Goal: Task Accomplishment & Management: Manage account settings

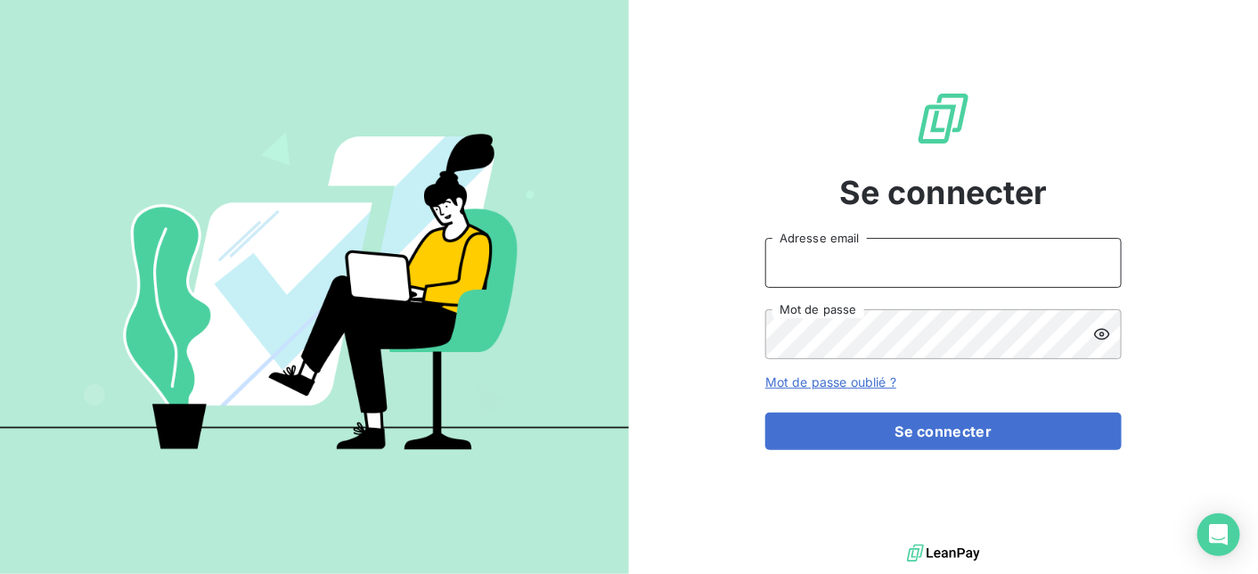
click at [813, 265] on input "Adresse email" at bounding box center [943, 263] width 356 height 50
type input "[EMAIL_ADDRESS][DOMAIN_NAME]"
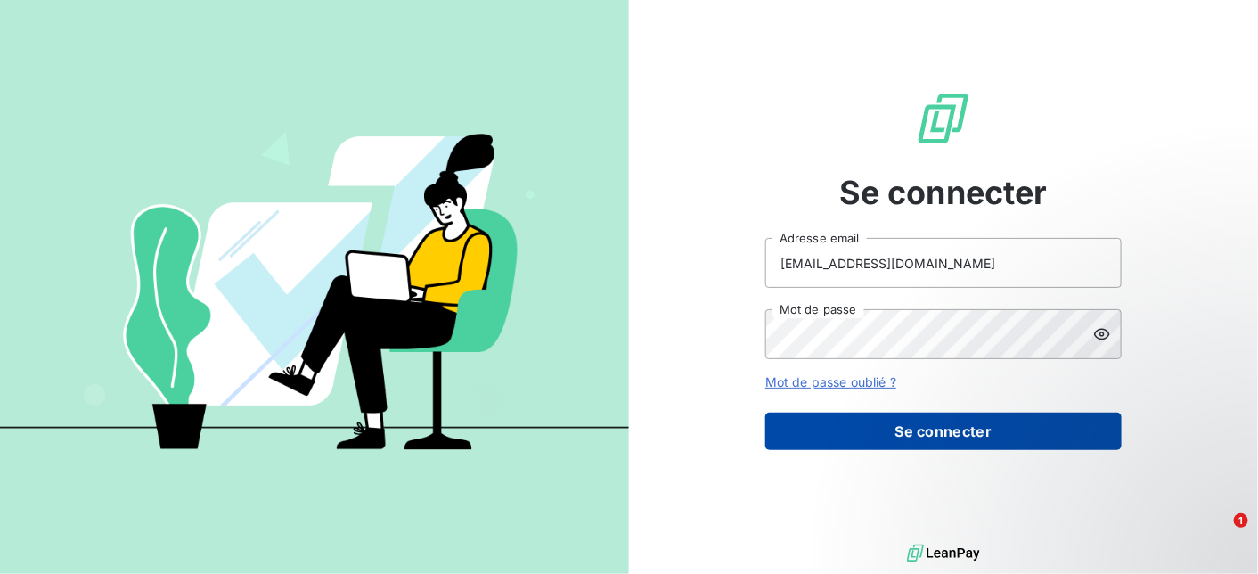
click at [898, 434] on button "Se connecter" at bounding box center [943, 430] width 356 height 37
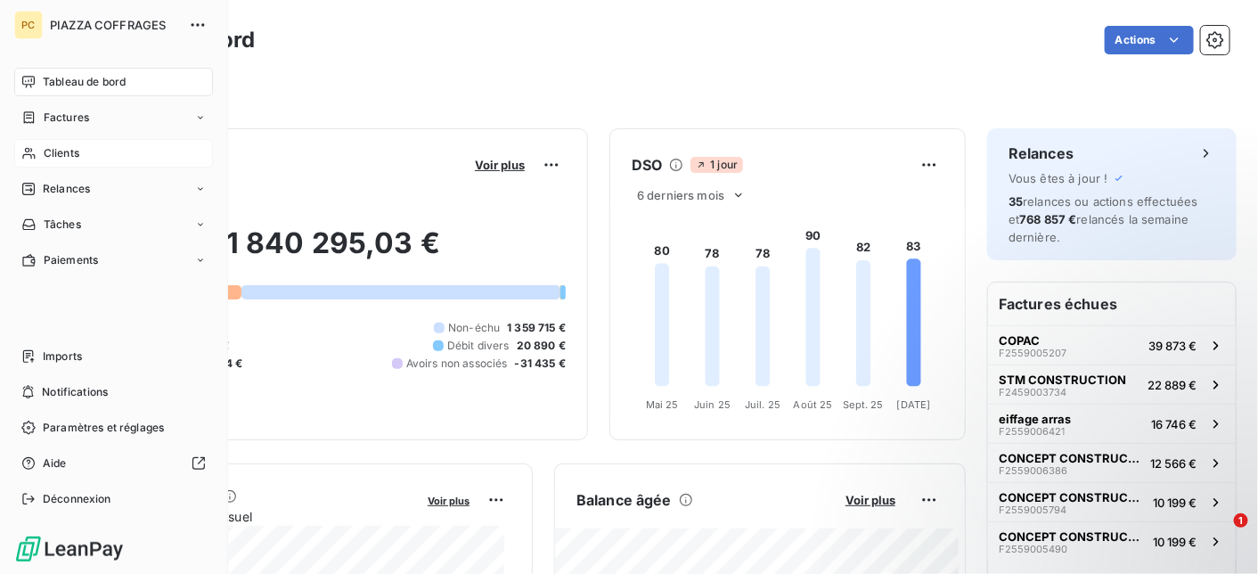
click at [32, 157] on icon at bounding box center [28, 153] width 15 height 14
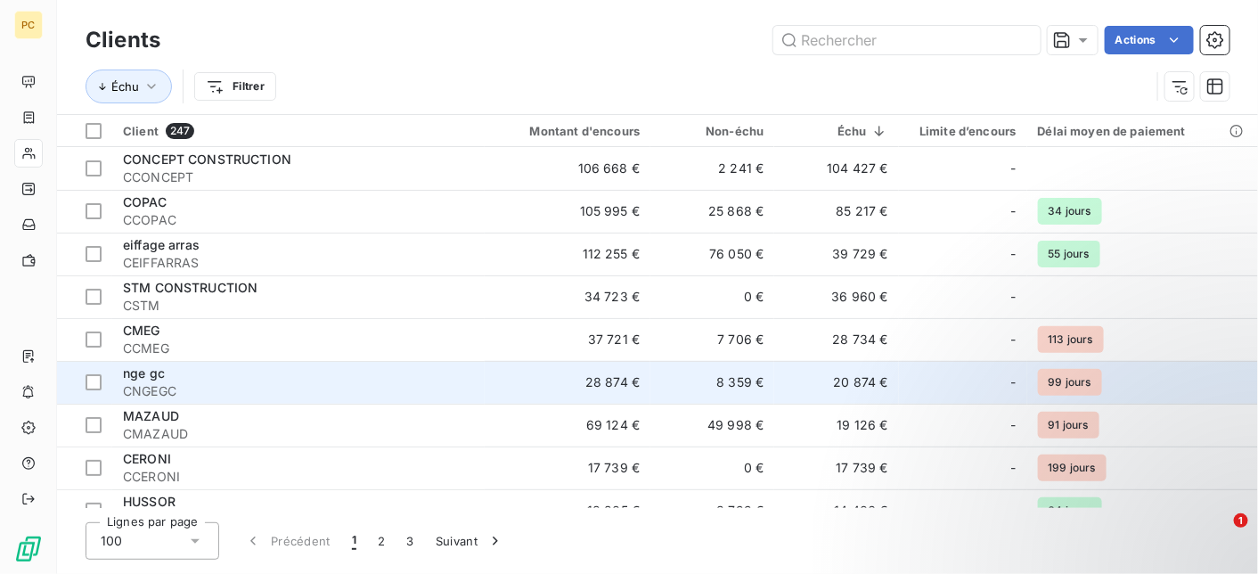
click at [344, 378] on div "nge gc" at bounding box center [298, 373] width 351 height 18
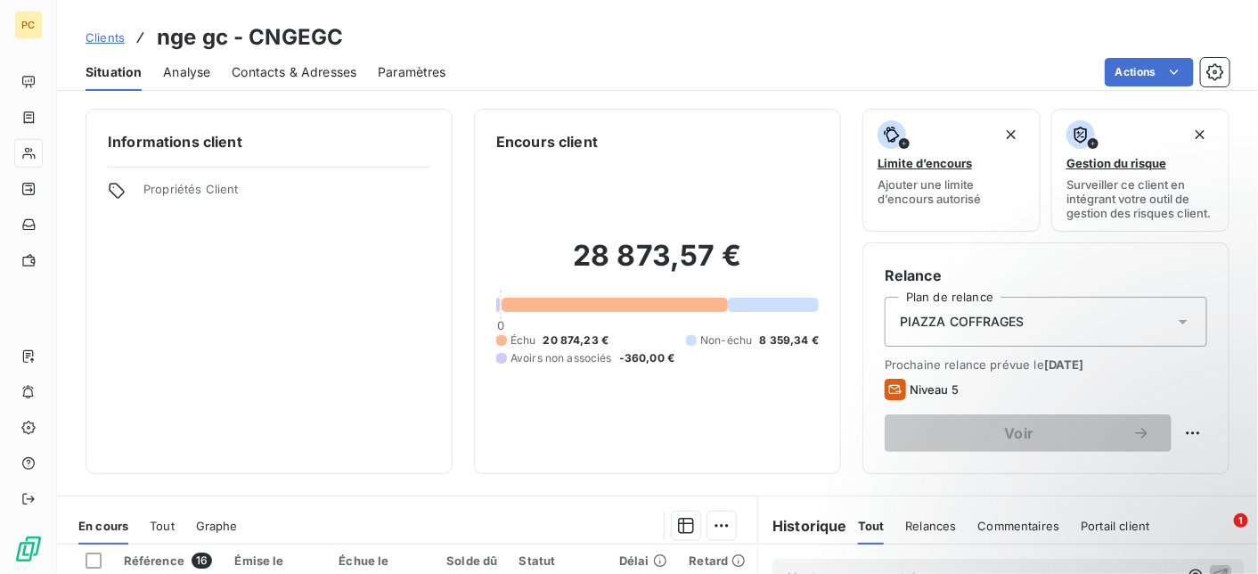
click at [319, 69] on span "Contacts & Adresses" at bounding box center [294, 72] width 125 height 18
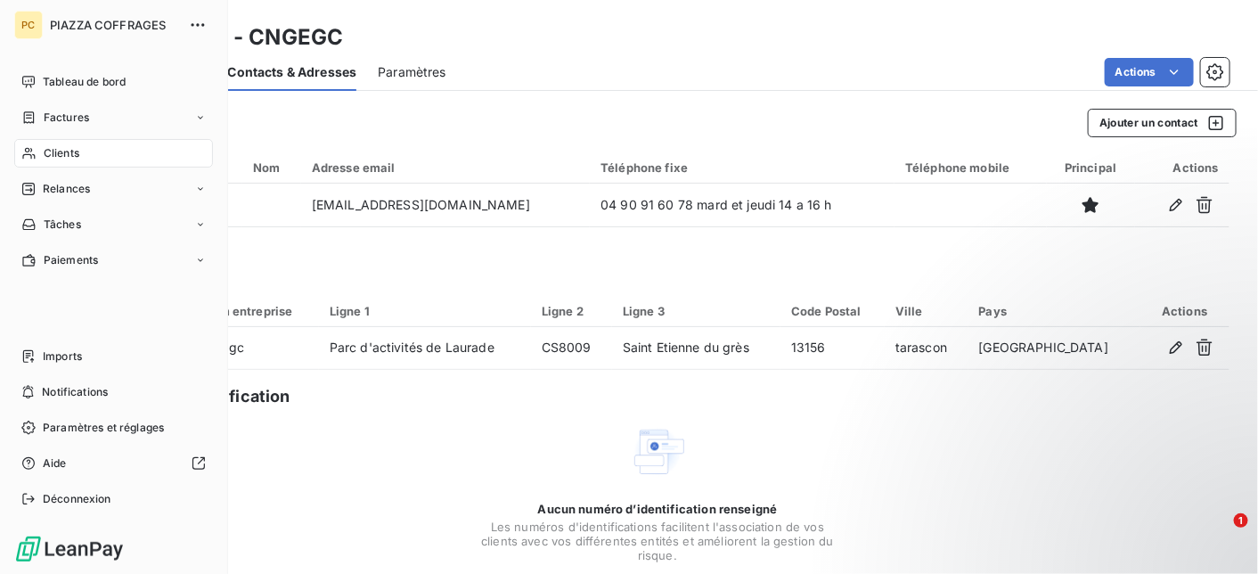
click at [37, 154] on div "Clients" at bounding box center [113, 153] width 199 height 29
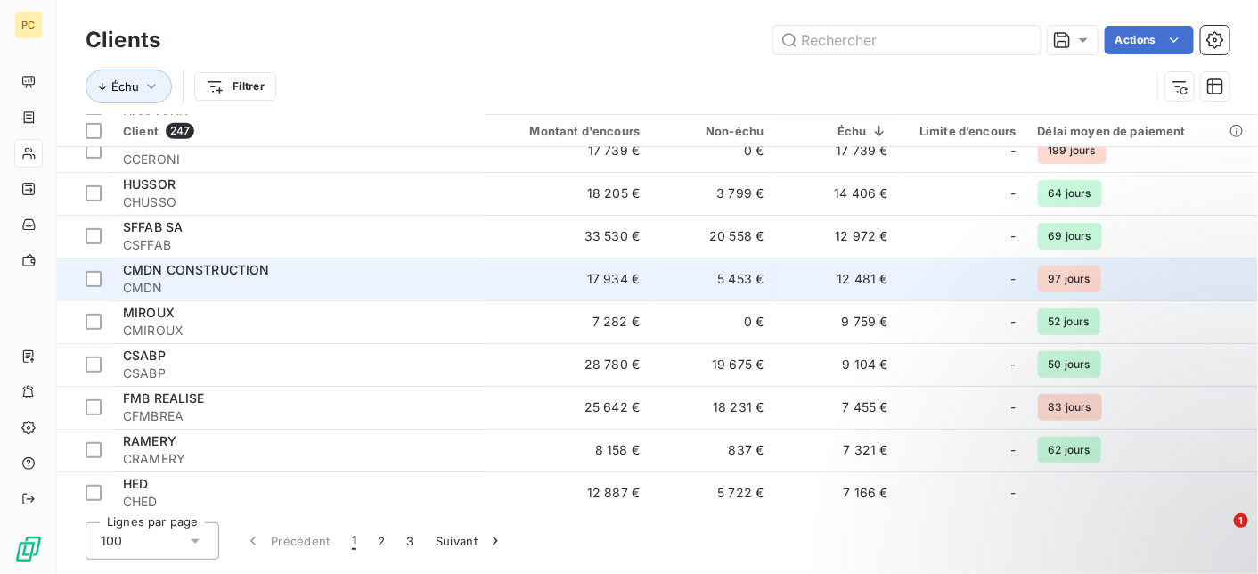
scroll to position [356, 0]
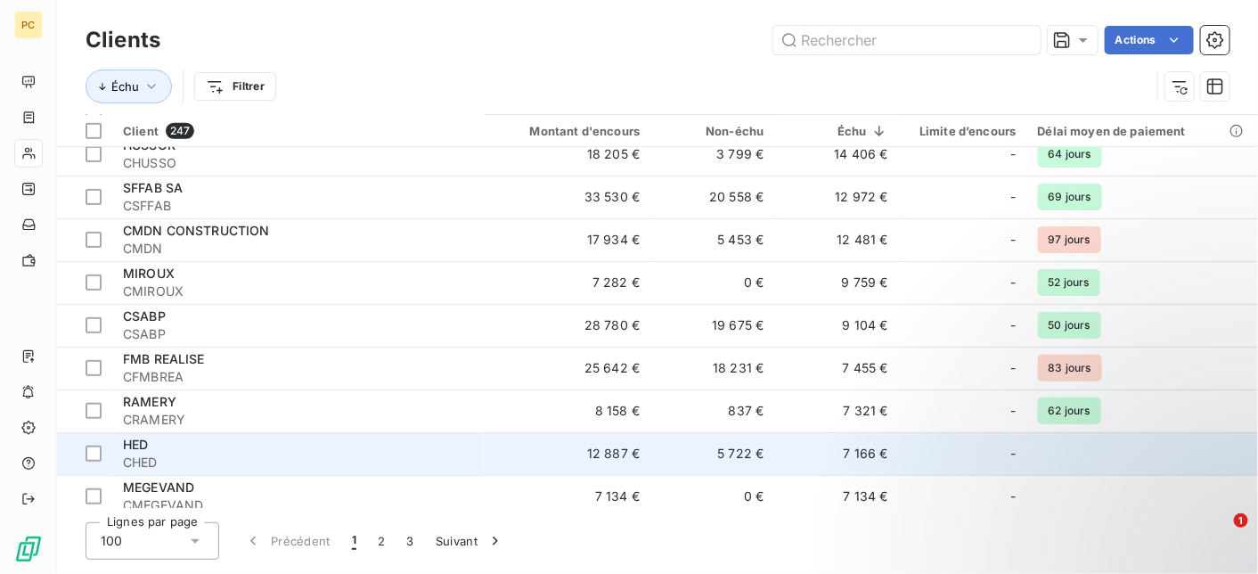
click at [242, 454] on span "CHED" at bounding box center [298, 462] width 351 height 18
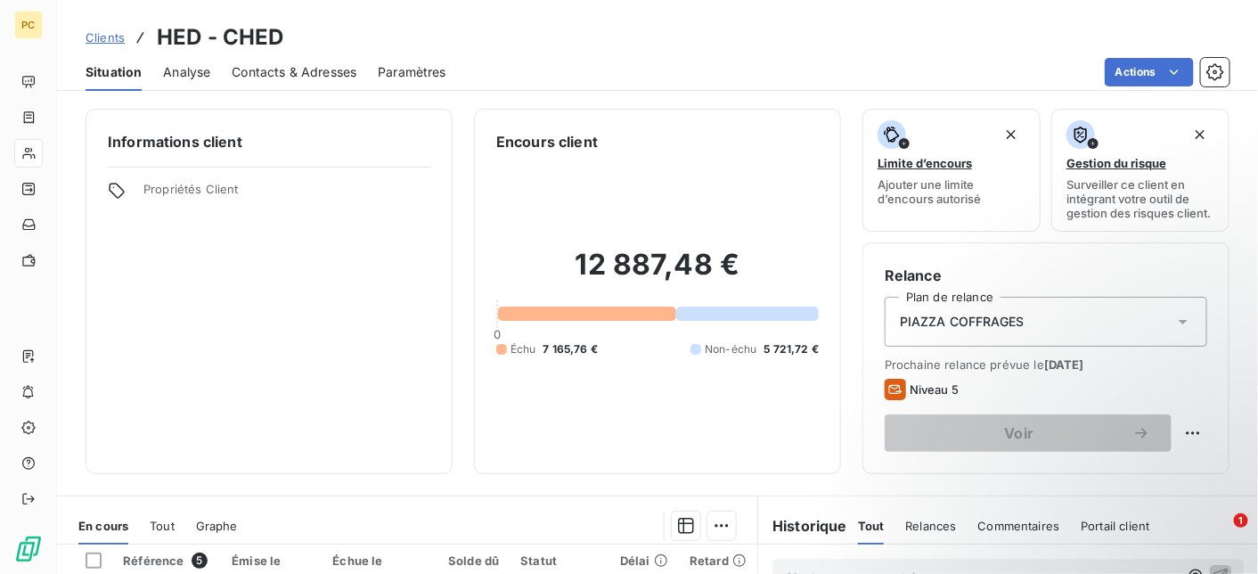
click at [298, 73] on span "Contacts & Adresses" at bounding box center [294, 72] width 125 height 18
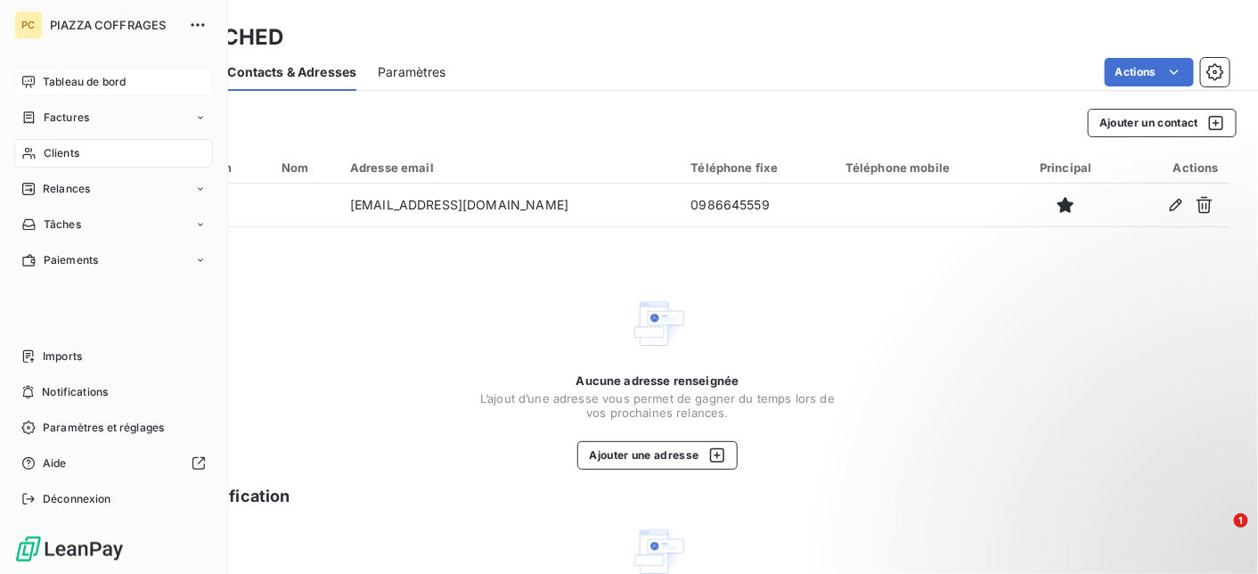
click at [54, 72] on div "Tableau de bord" at bounding box center [113, 82] width 199 height 29
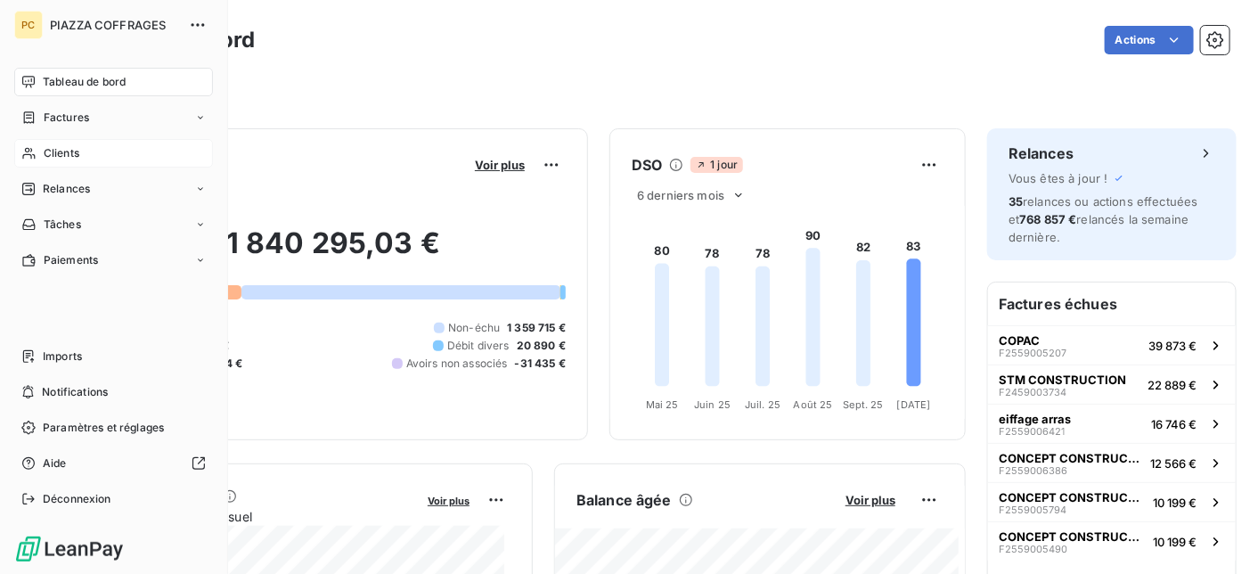
click at [52, 157] on span "Clients" at bounding box center [62, 153] width 36 height 16
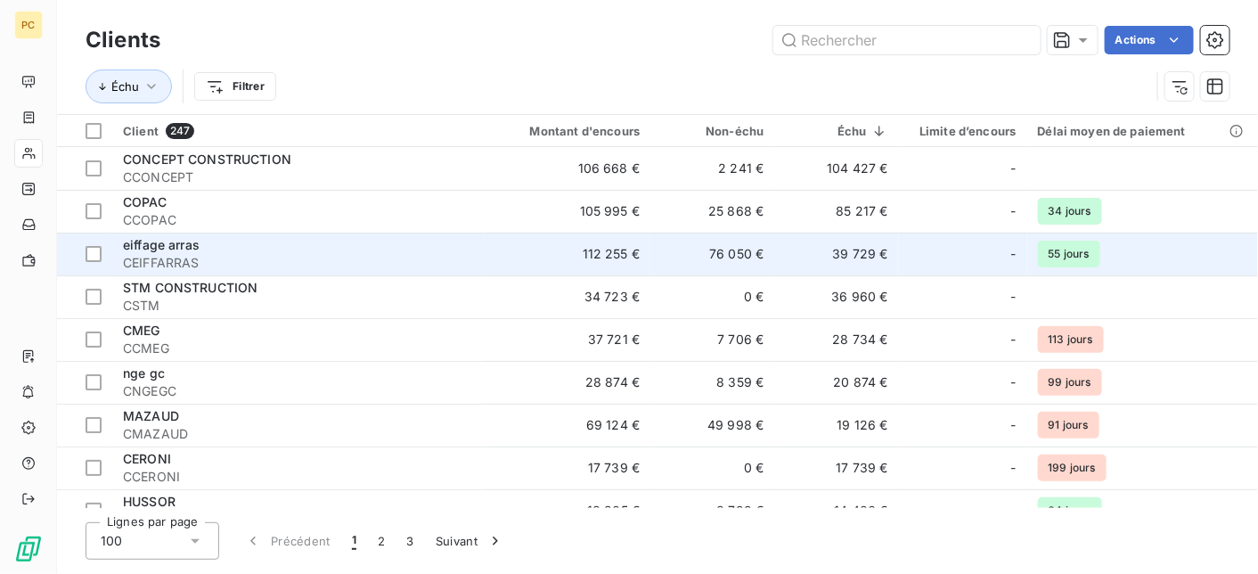
scroll to position [356, 0]
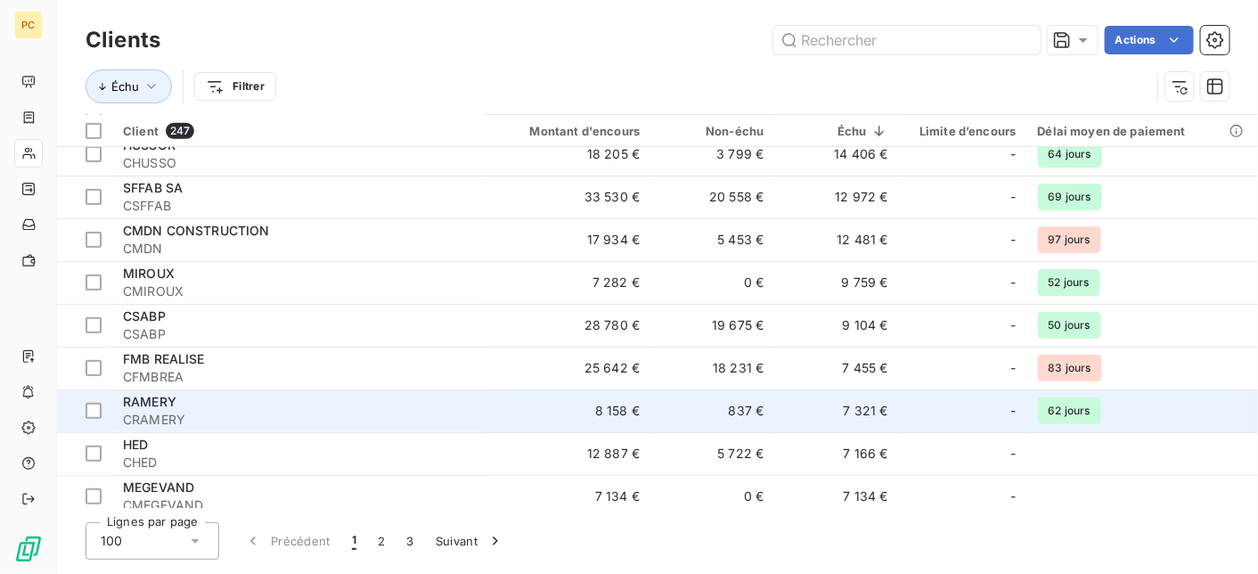
click at [299, 414] on span "CRAMERY" at bounding box center [298, 420] width 351 height 18
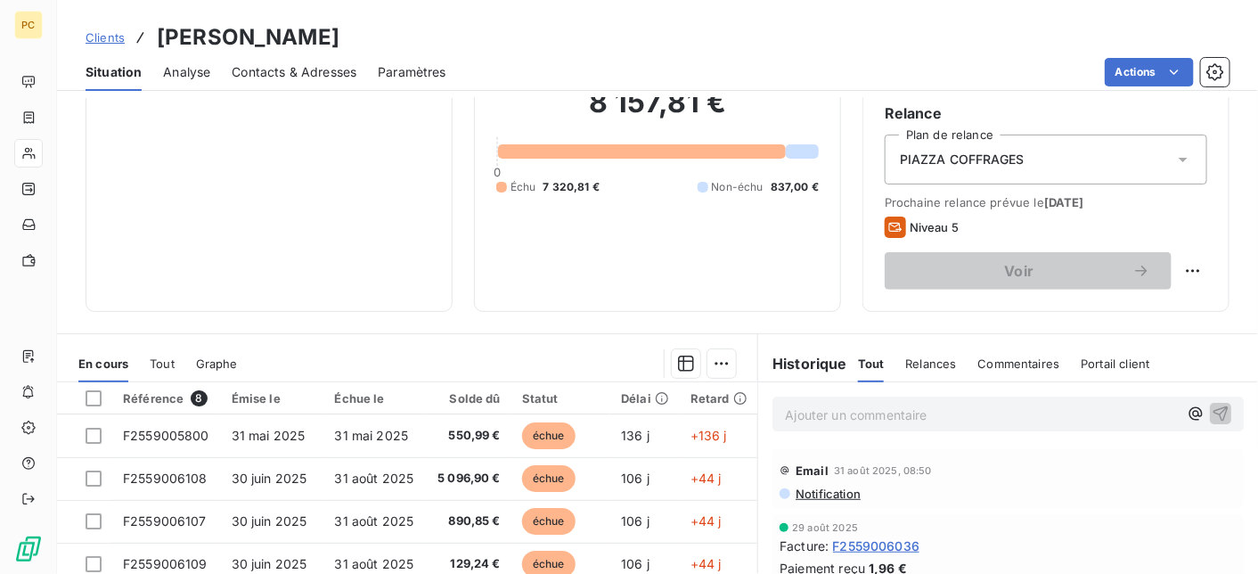
scroll to position [356, 0]
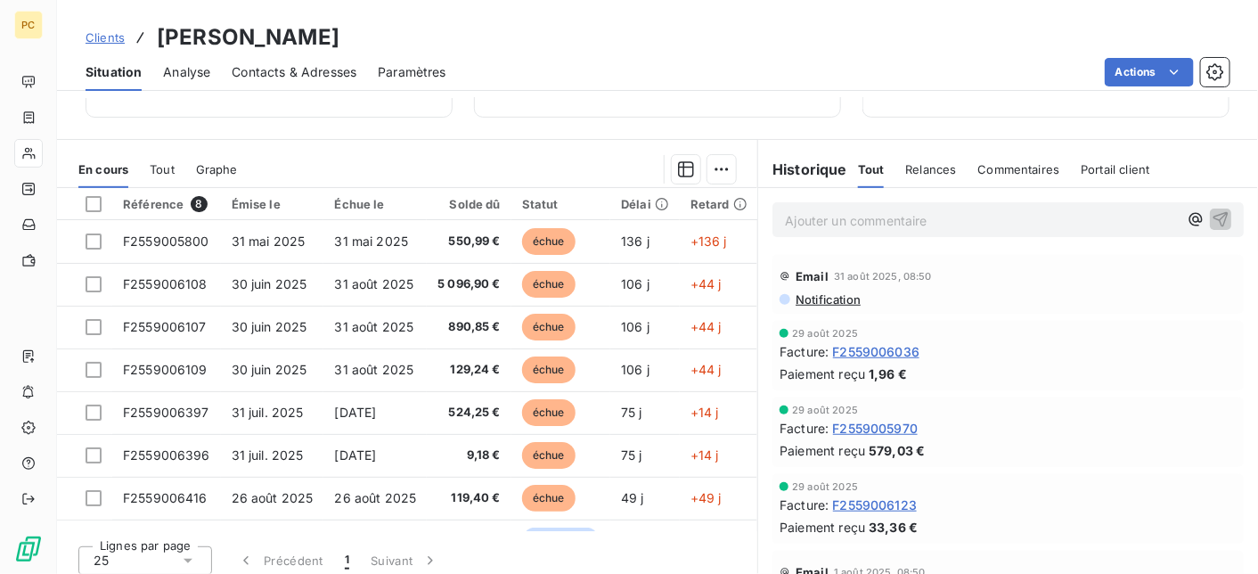
click at [306, 71] on span "Contacts & Adresses" at bounding box center [294, 72] width 125 height 18
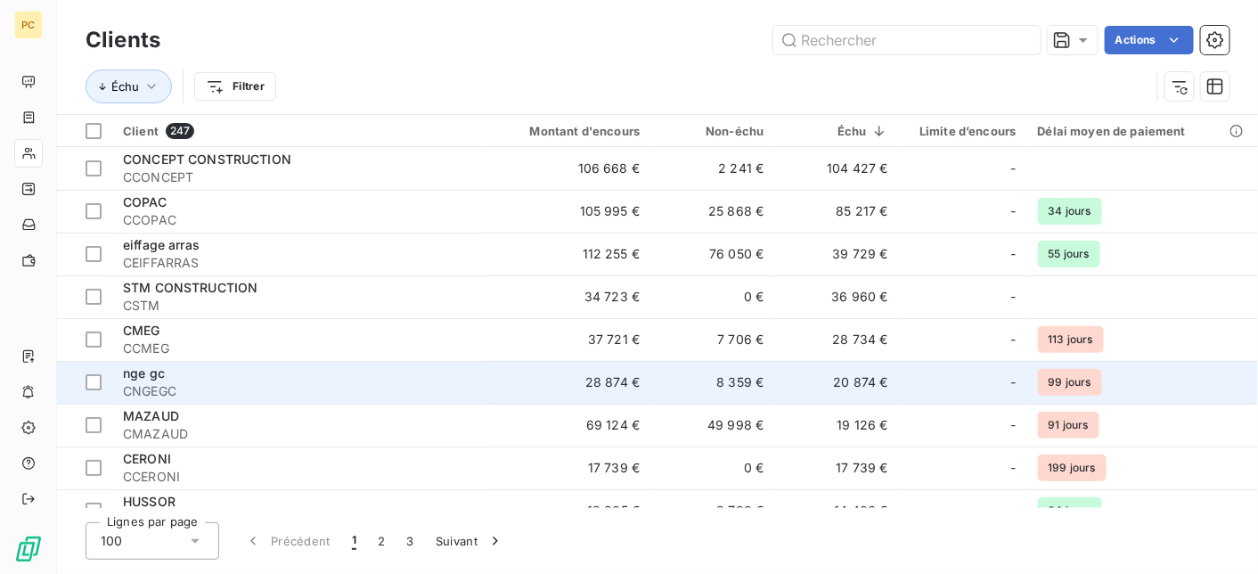
click at [249, 392] on span "CNGEGC" at bounding box center [298, 391] width 351 height 18
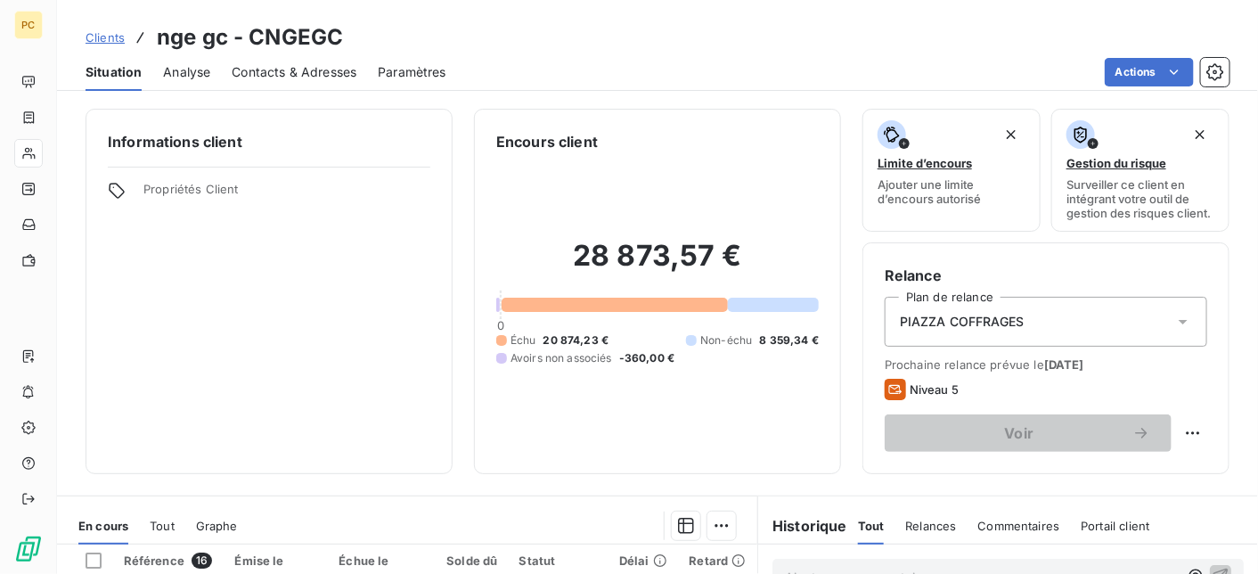
scroll to position [356, 0]
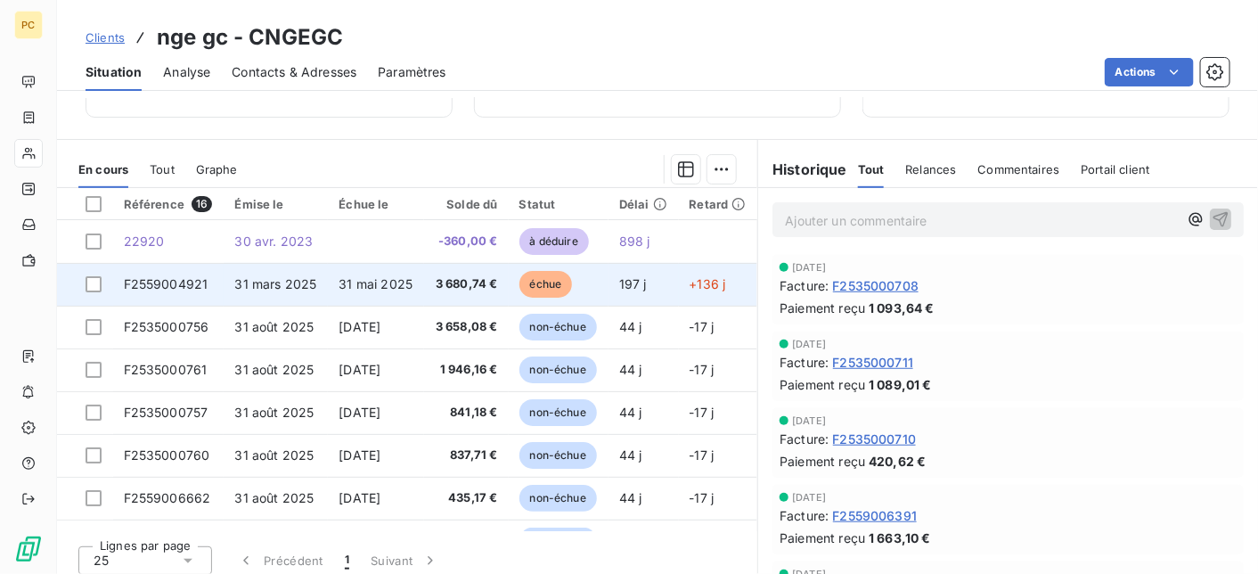
click at [411, 285] on td "31 mai 2025" at bounding box center [376, 284] width 96 height 43
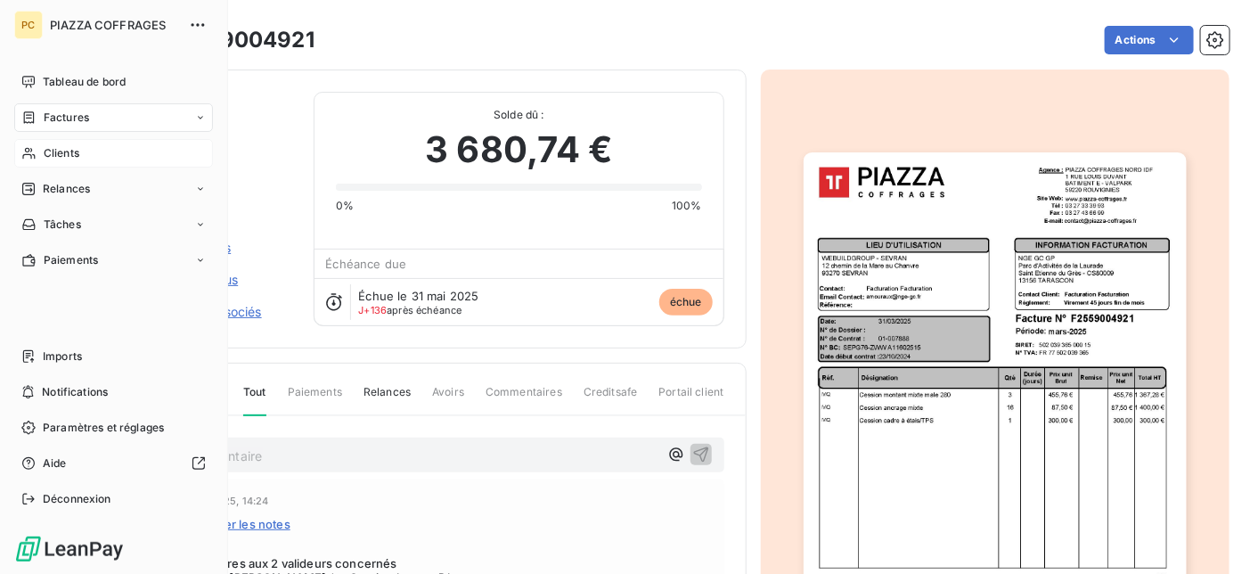
click at [85, 157] on div "Clients" at bounding box center [113, 153] width 199 height 29
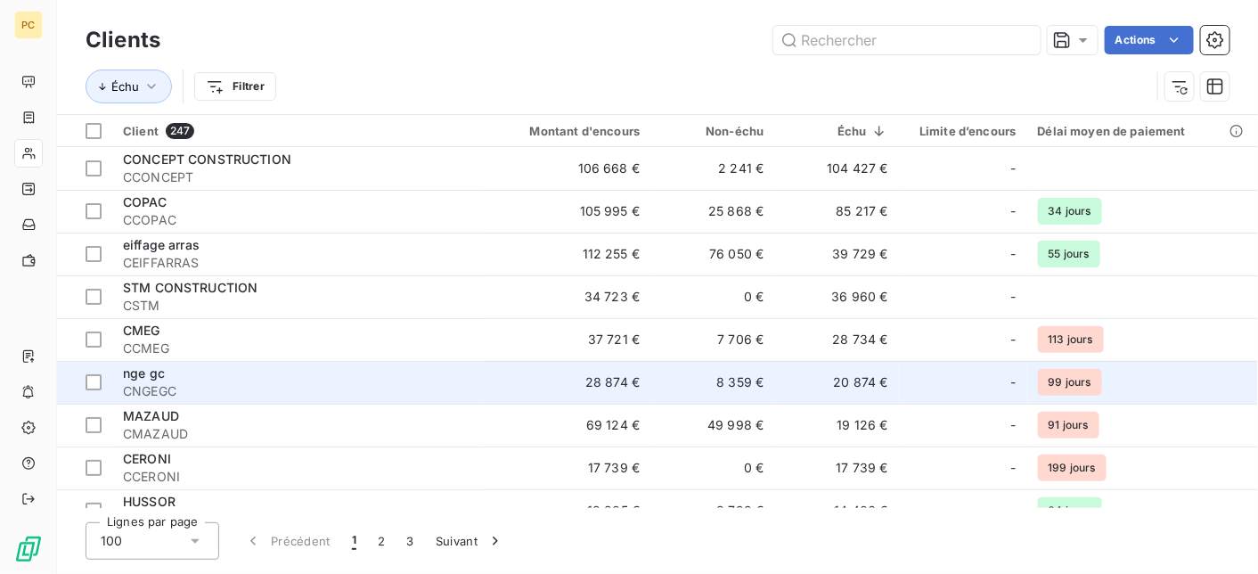
click at [255, 384] on span "CNGEGC" at bounding box center [298, 391] width 351 height 18
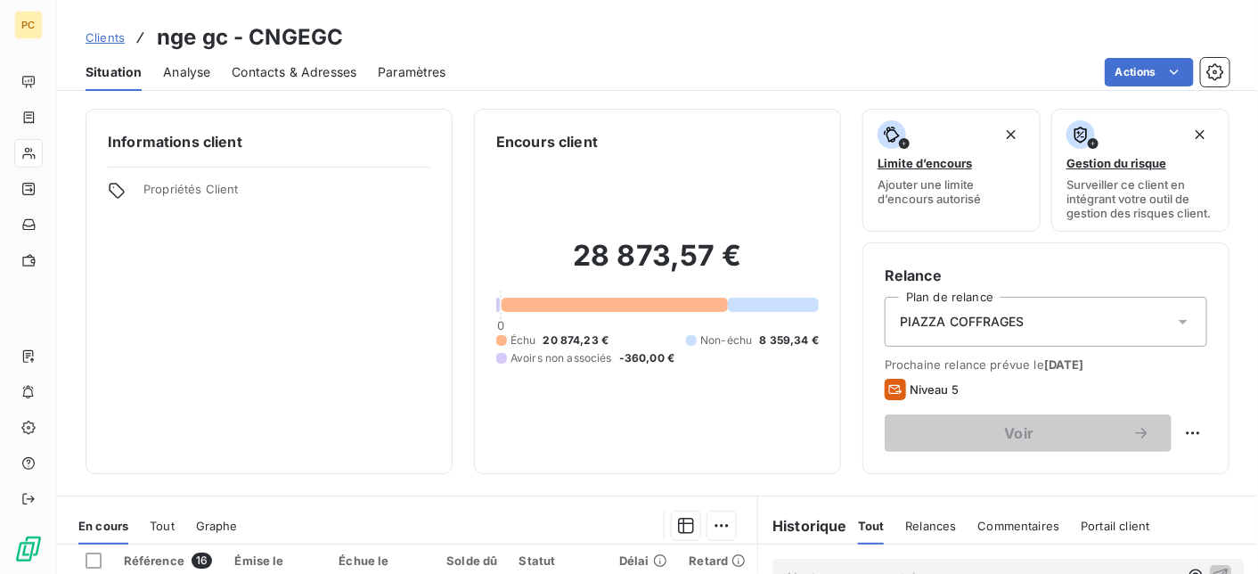
click at [322, 69] on span "Contacts & Adresses" at bounding box center [294, 72] width 125 height 18
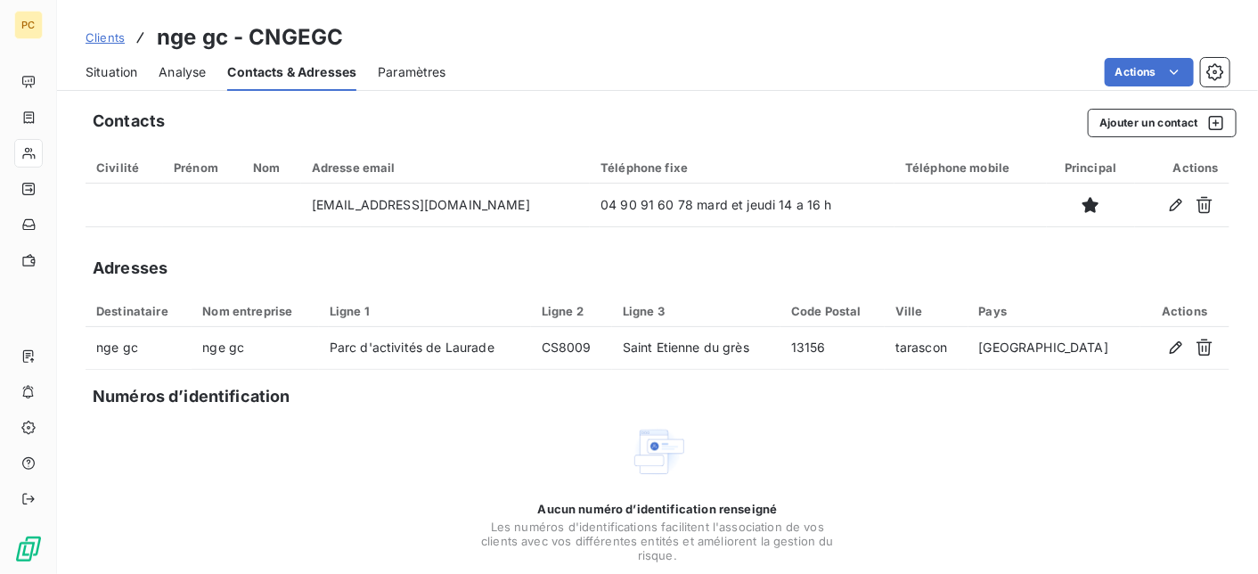
click at [111, 72] on span "Situation" at bounding box center [112, 72] width 52 height 18
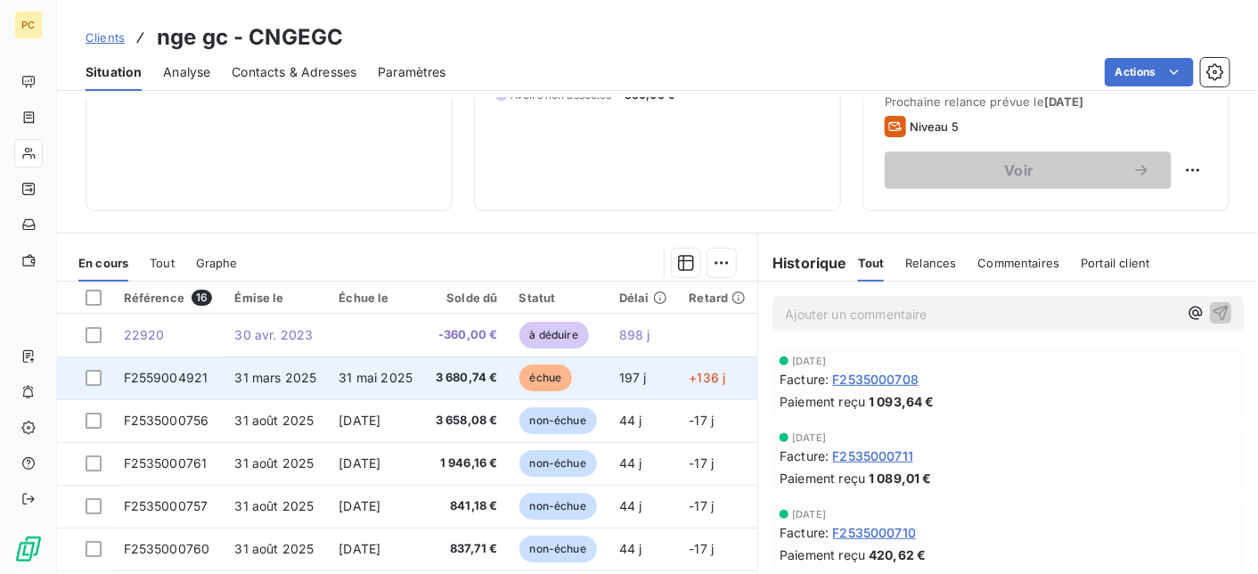
scroll to position [356, 0]
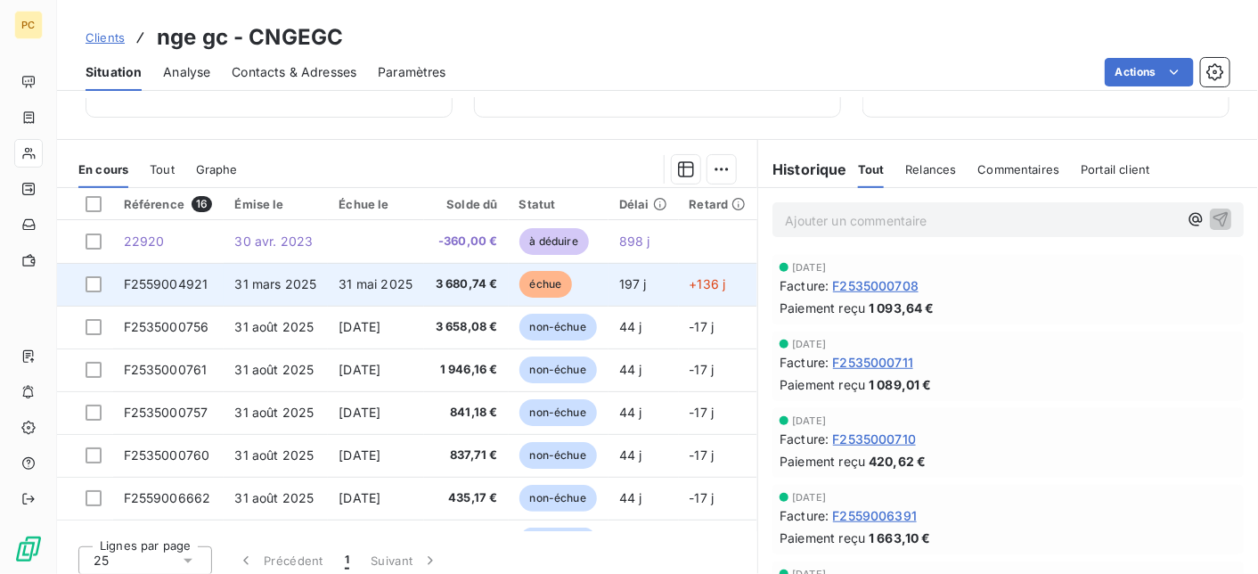
click at [437, 284] on td "3 680,74 €" at bounding box center [466, 284] width 84 height 43
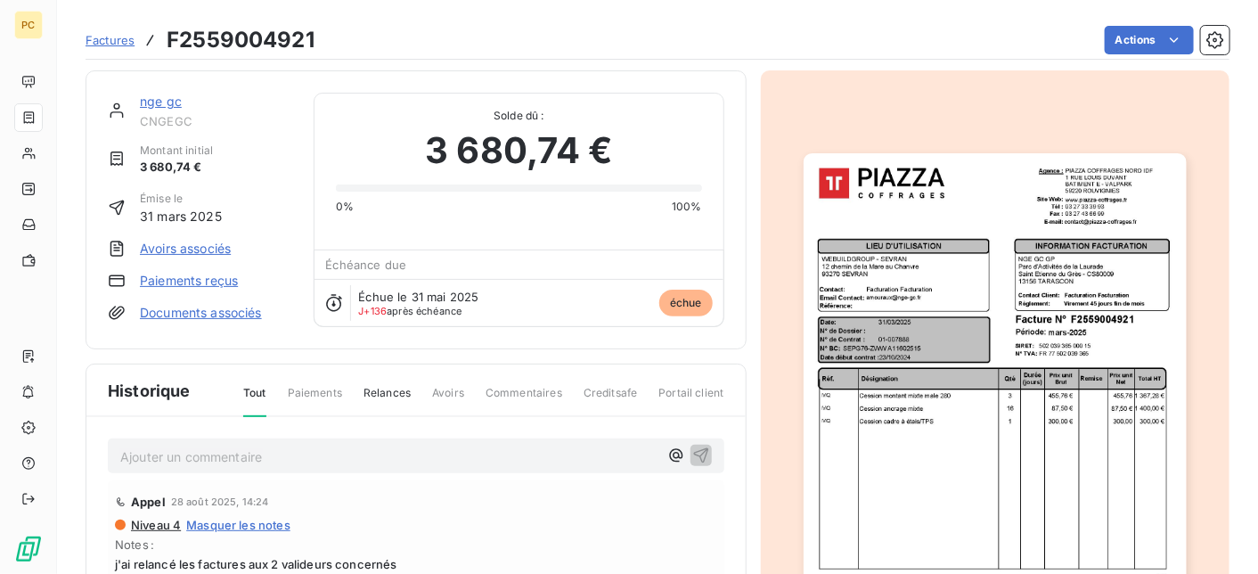
scroll to position [178, 0]
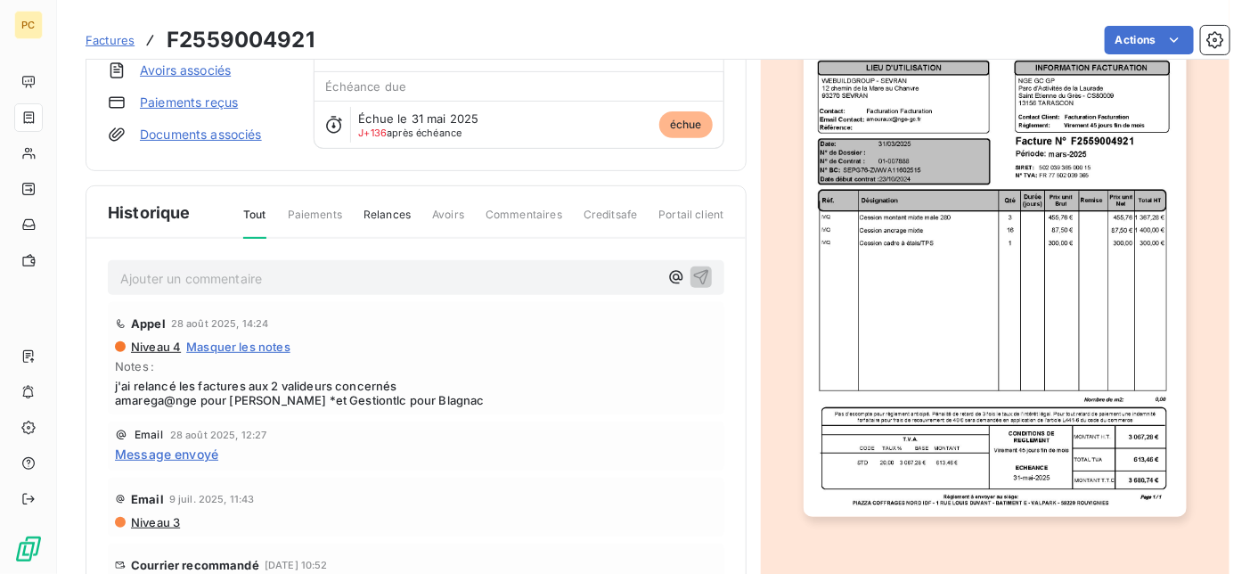
click at [219, 267] on p "Ajouter un commentaire ﻿" at bounding box center [389, 278] width 538 height 22
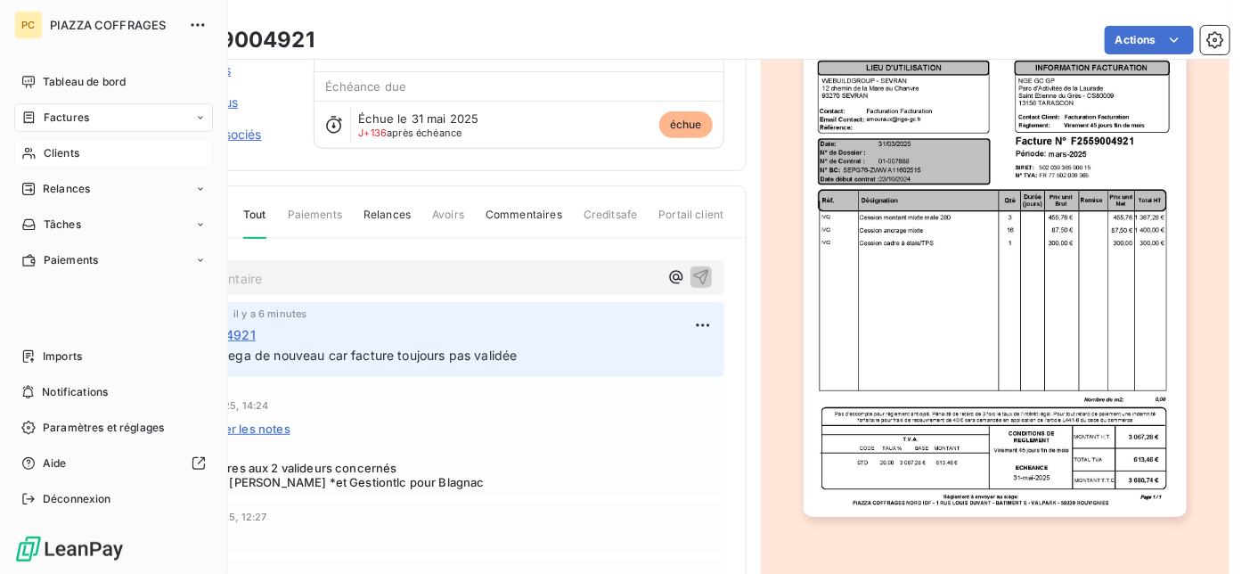
click at [69, 148] on span "Clients" at bounding box center [62, 153] width 36 height 16
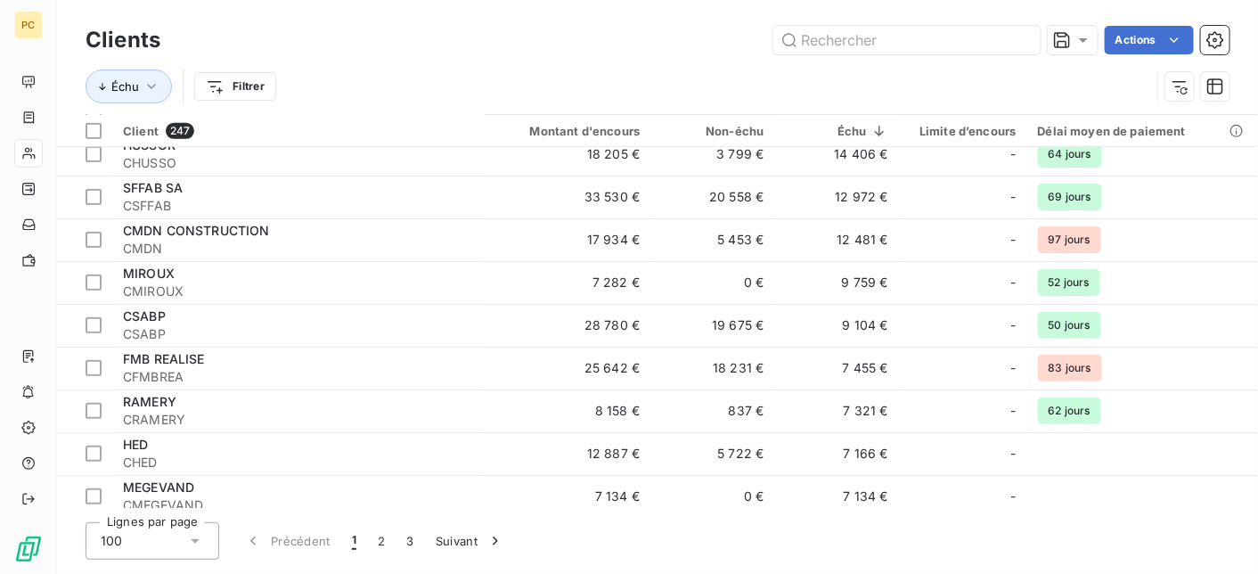
scroll to position [535, 0]
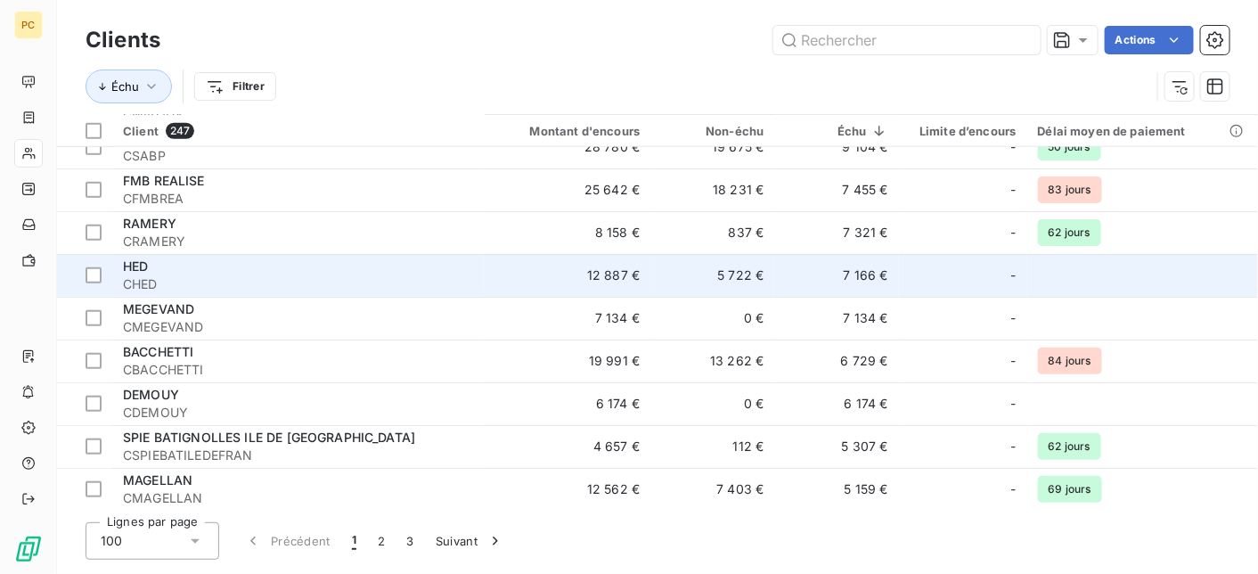
click at [252, 269] on div "HED" at bounding box center [298, 266] width 351 height 18
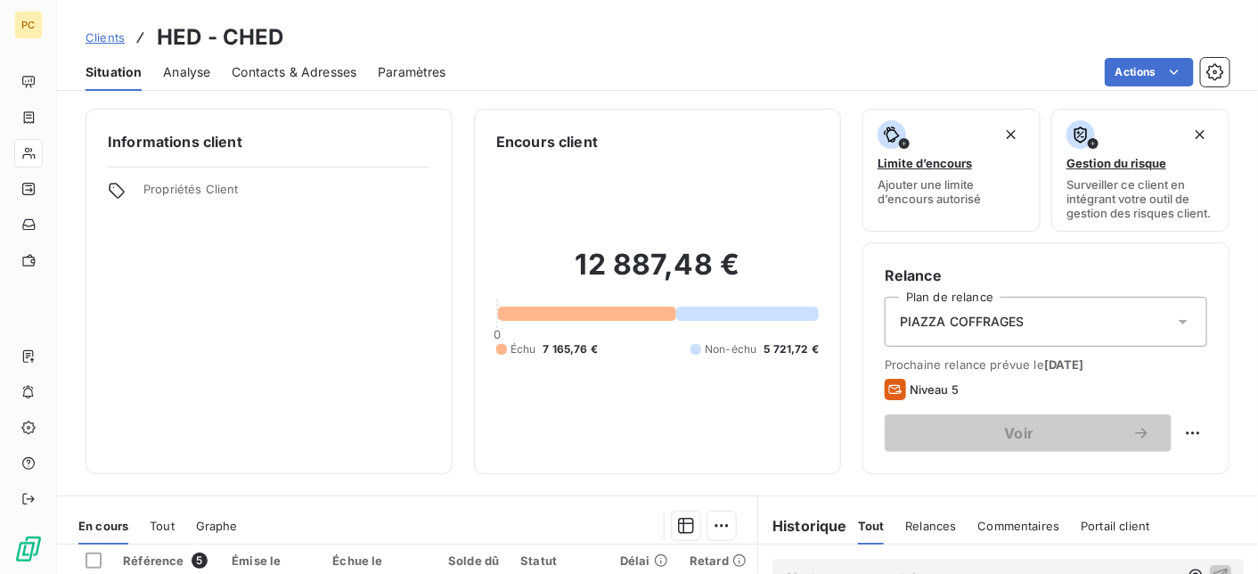
click at [313, 70] on span "Contacts & Adresses" at bounding box center [294, 72] width 125 height 18
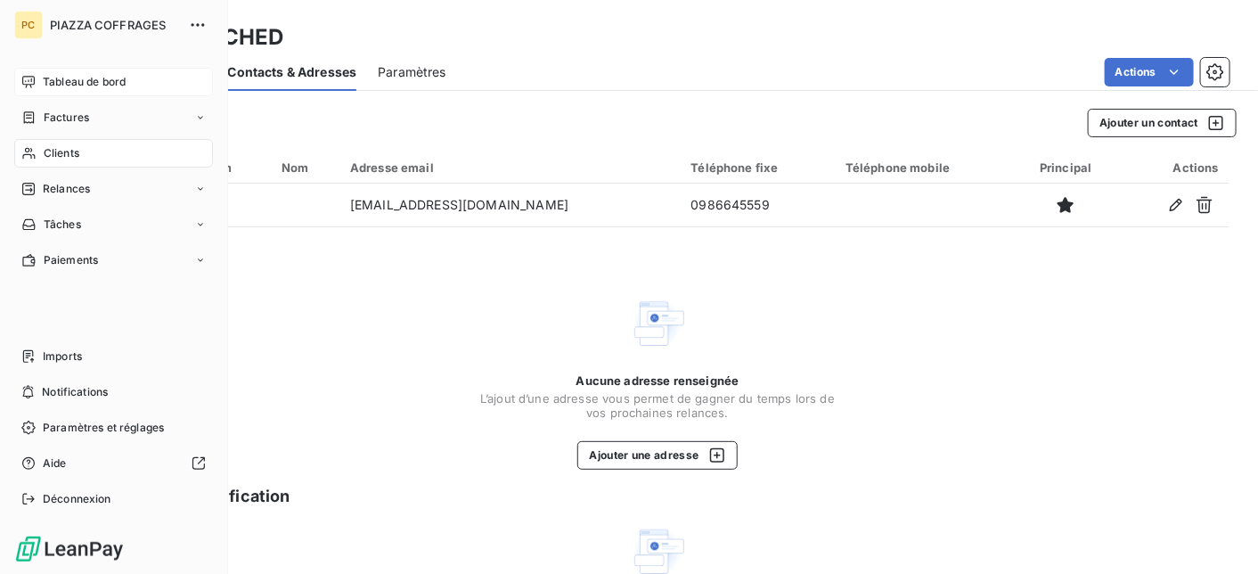
click at [69, 78] on span "Tableau de bord" at bounding box center [84, 82] width 83 height 16
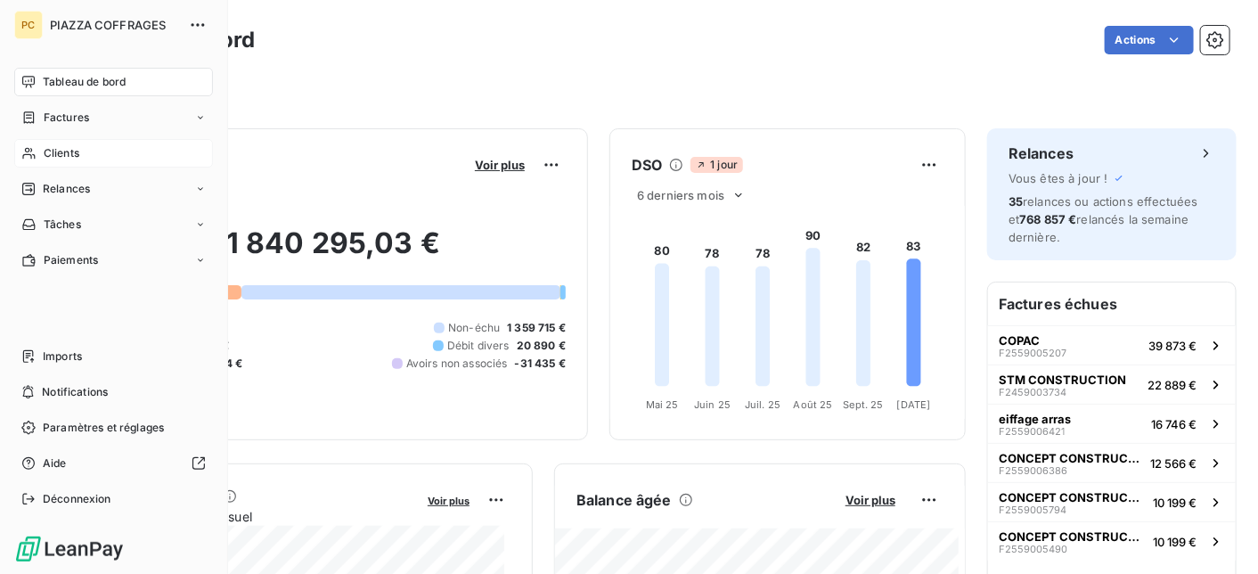
click at [60, 151] on span "Clients" at bounding box center [62, 153] width 36 height 16
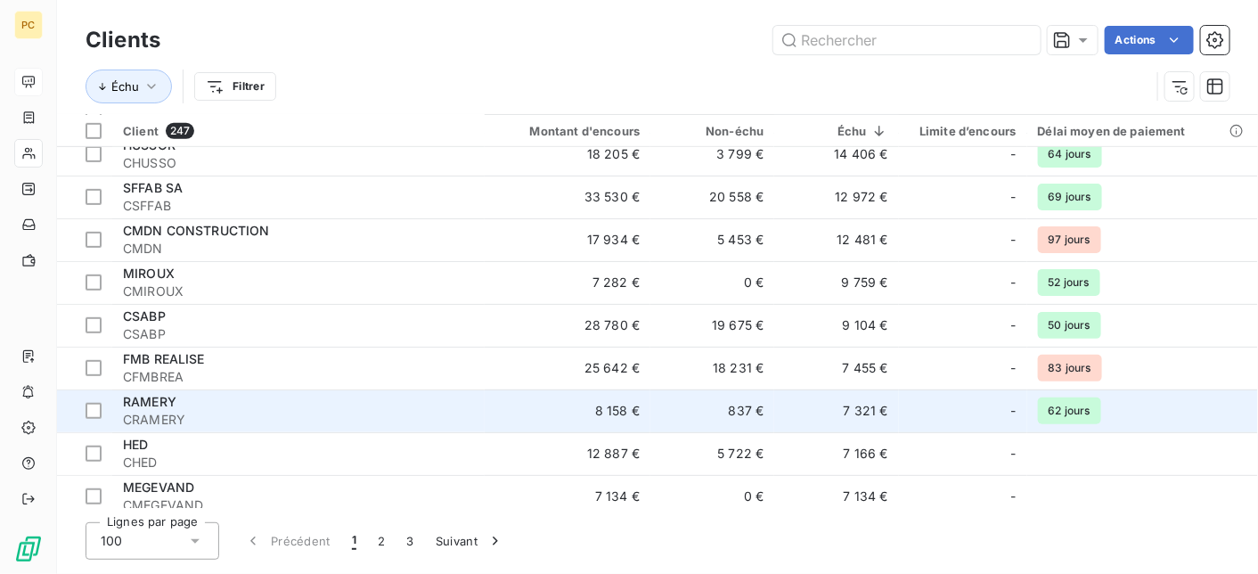
scroll to position [535, 0]
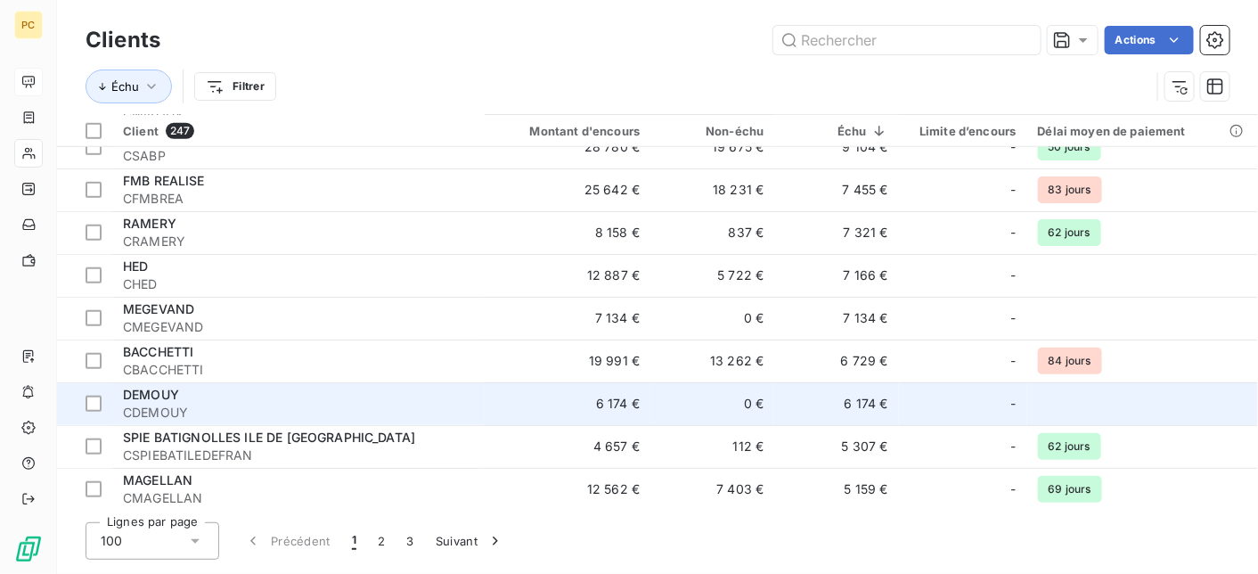
click at [216, 407] on span "CDEMOUY" at bounding box center [298, 413] width 351 height 18
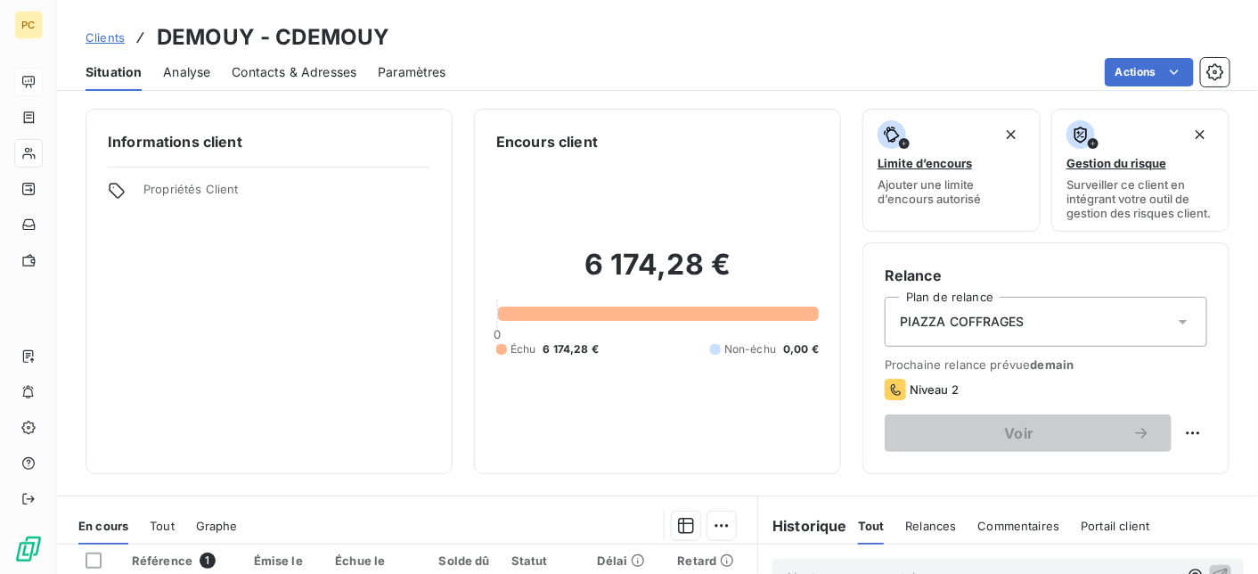
click at [321, 74] on span "Contacts & Adresses" at bounding box center [294, 72] width 125 height 18
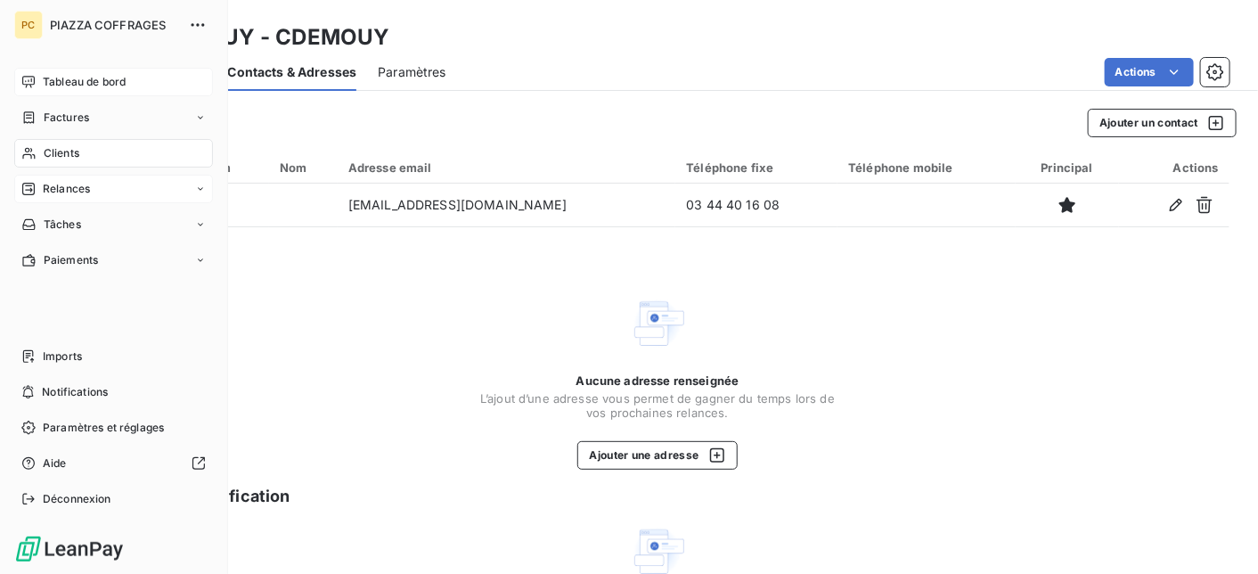
click at [71, 183] on span "Relances" at bounding box center [66, 189] width 47 height 16
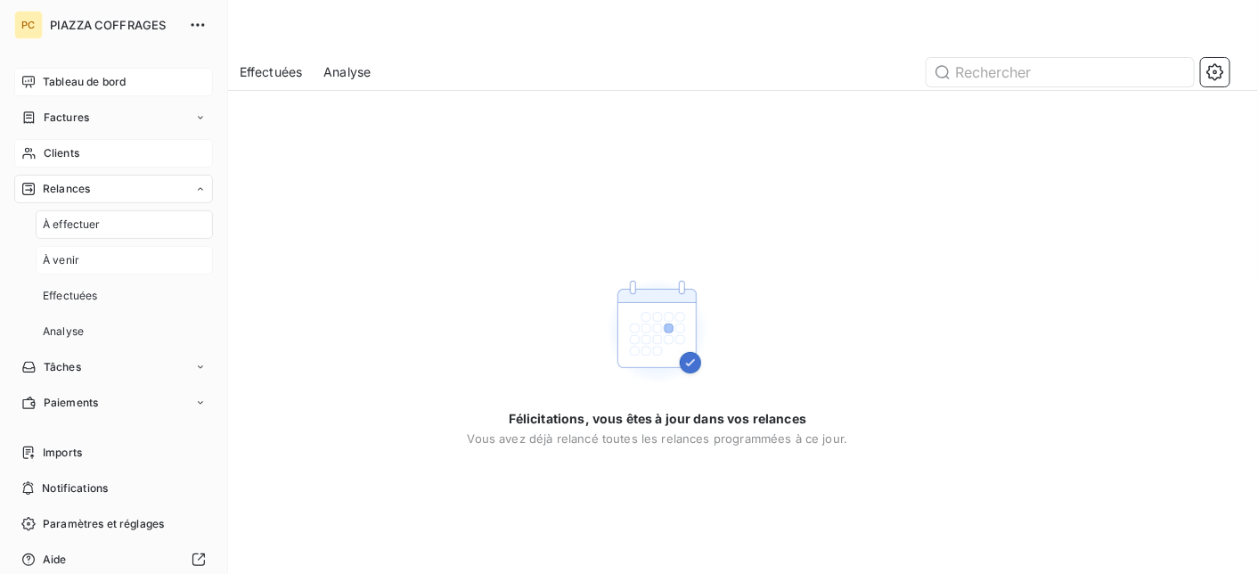
click at [66, 258] on span "À venir" at bounding box center [61, 260] width 37 height 16
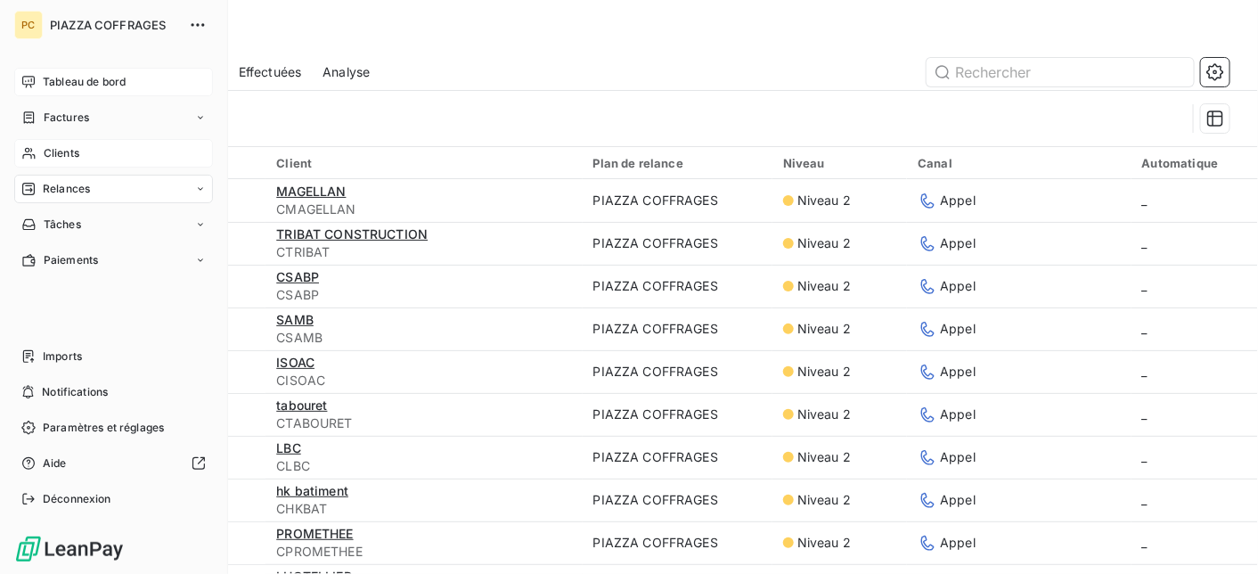
click at [67, 154] on span "Clients" at bounding box center [62, 153] width 36 height 16
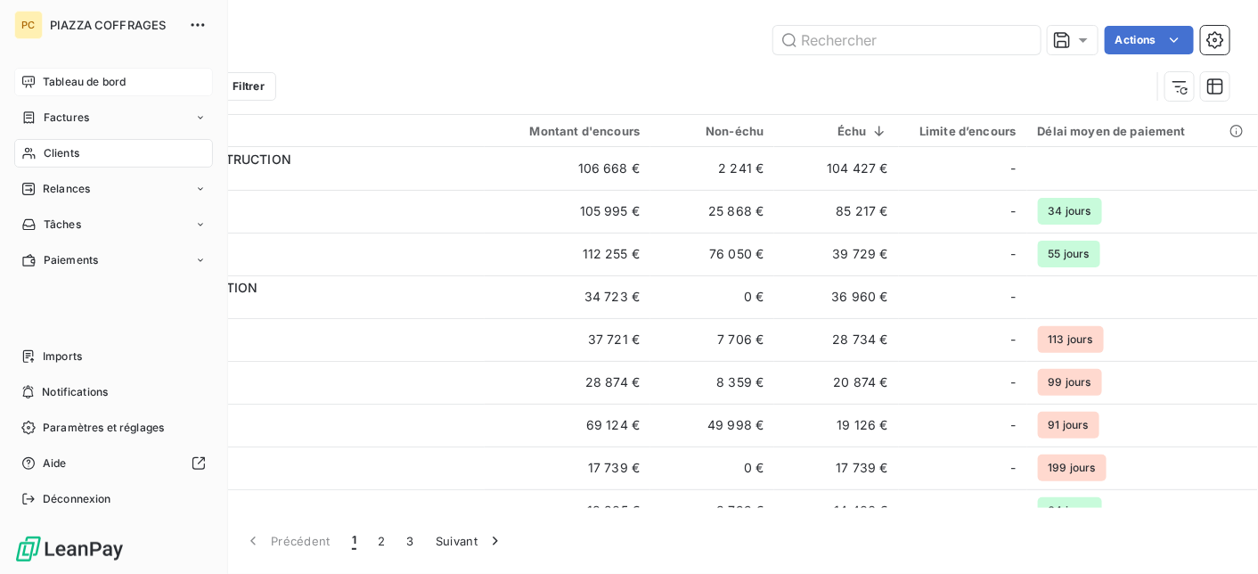
click at [106, 80] on span "Tableau de bord" at bounding box center [84, 82] width 83 height 16
